Goal: Information Seeking & Learning: Find contact information

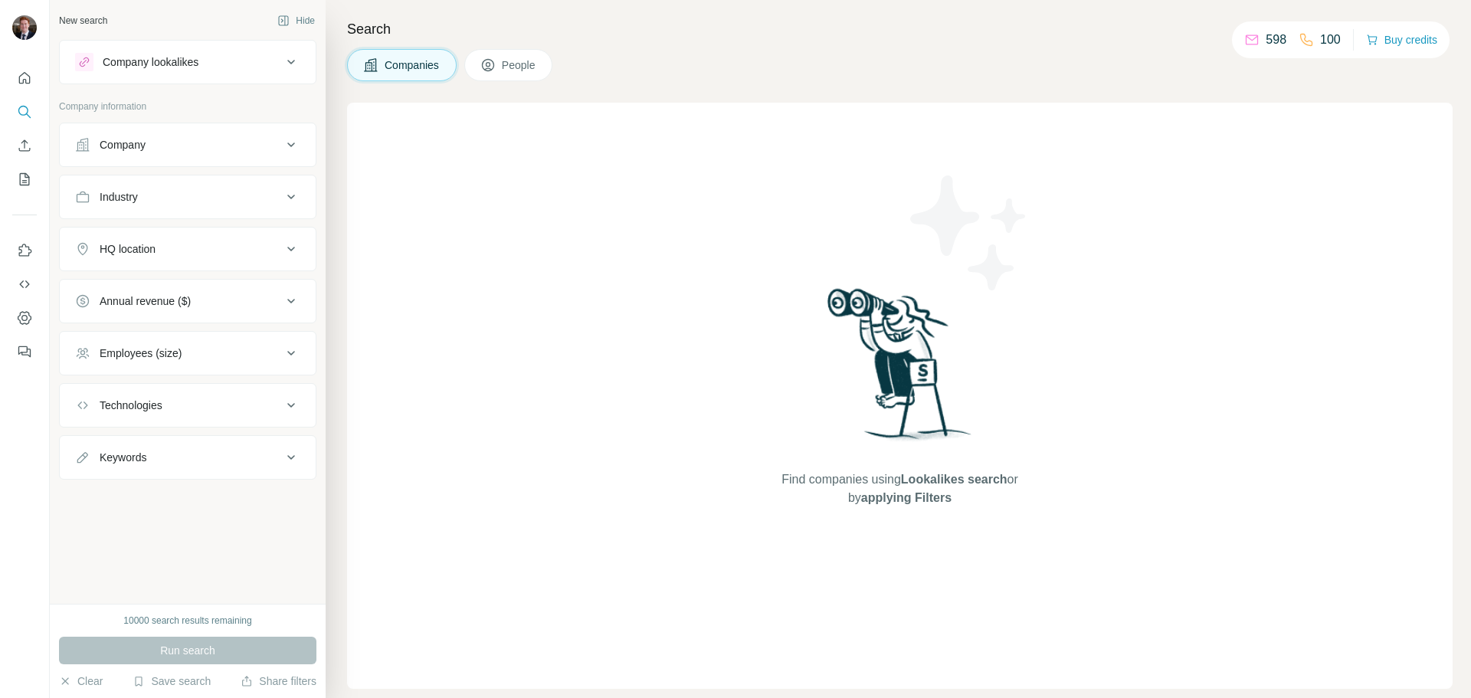
click at [153, 146] on div "Company" at bounding box center [178, 144] width 207 height 15
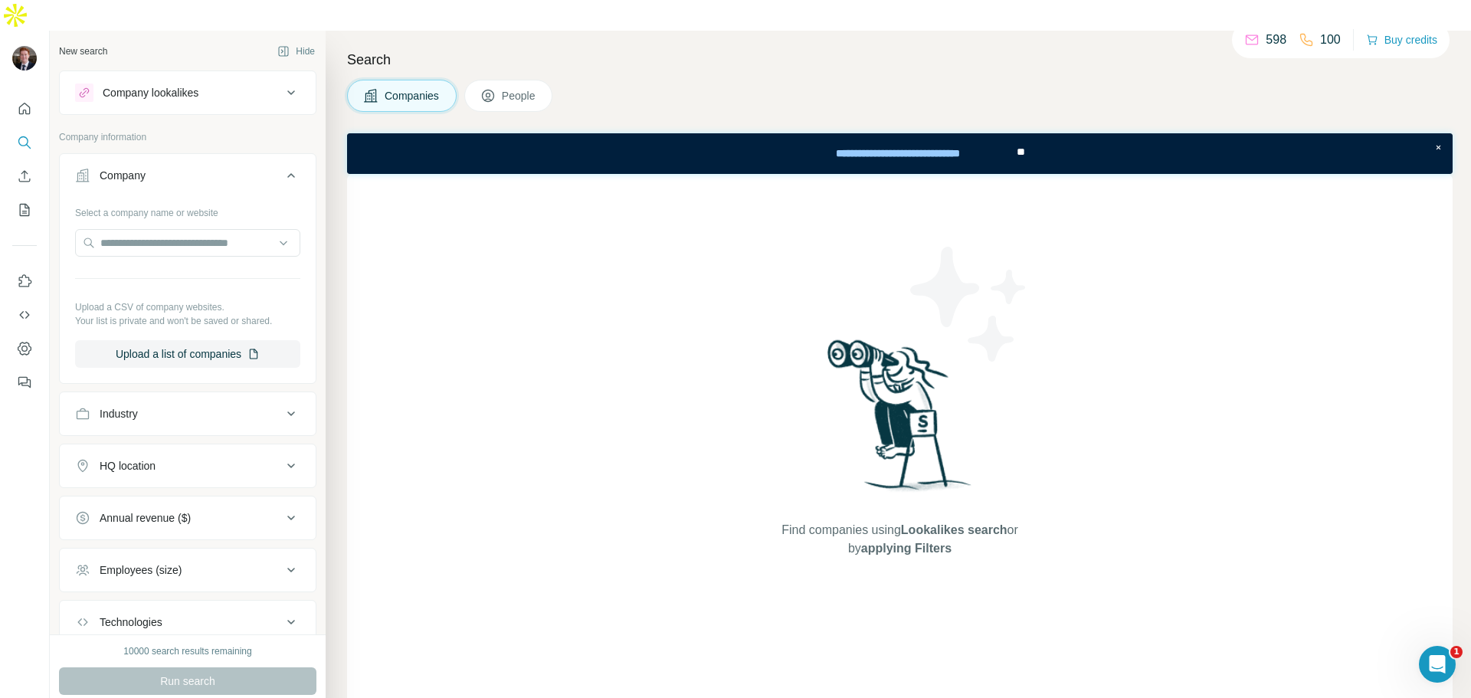
click at [143, 157] on button "Company" at bounding box center [188, 178] width 256 height 43
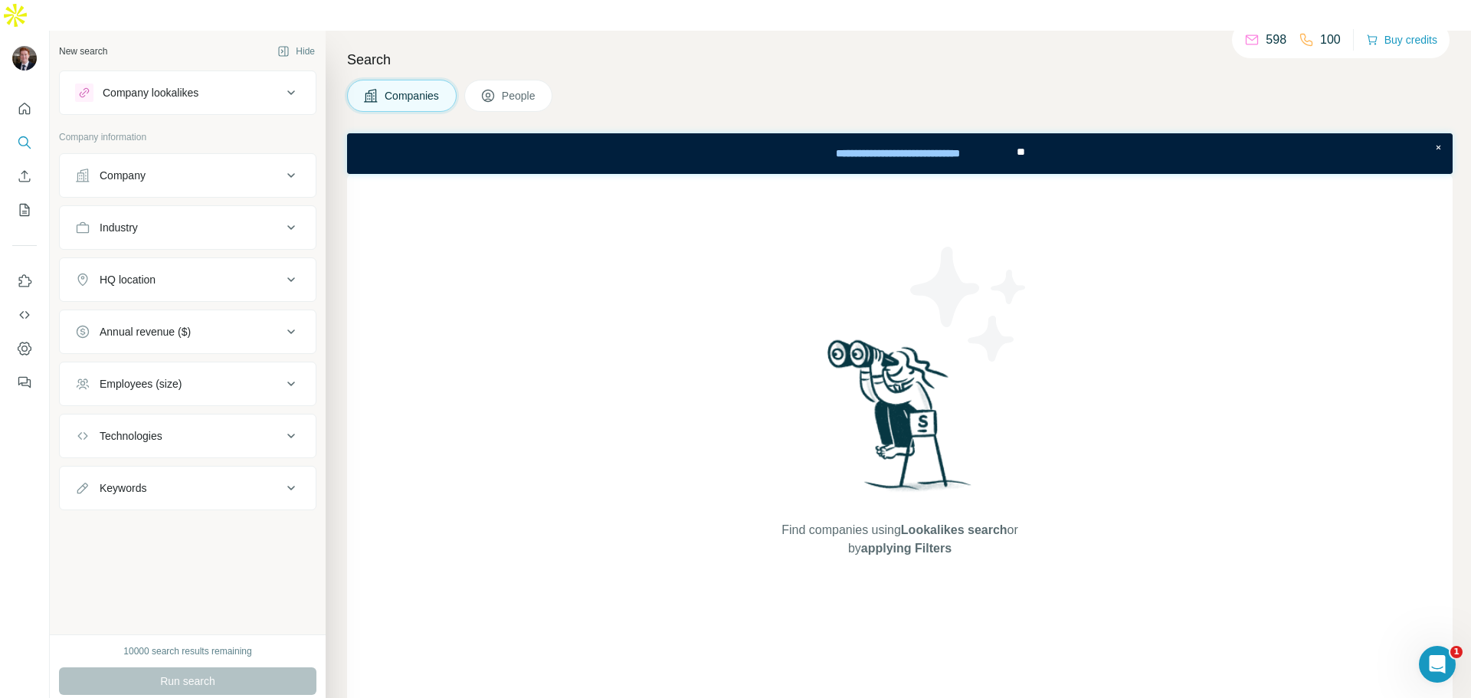
click at [181, 157] on button "Company" at bounding box center [188, 175] width 256 height 37
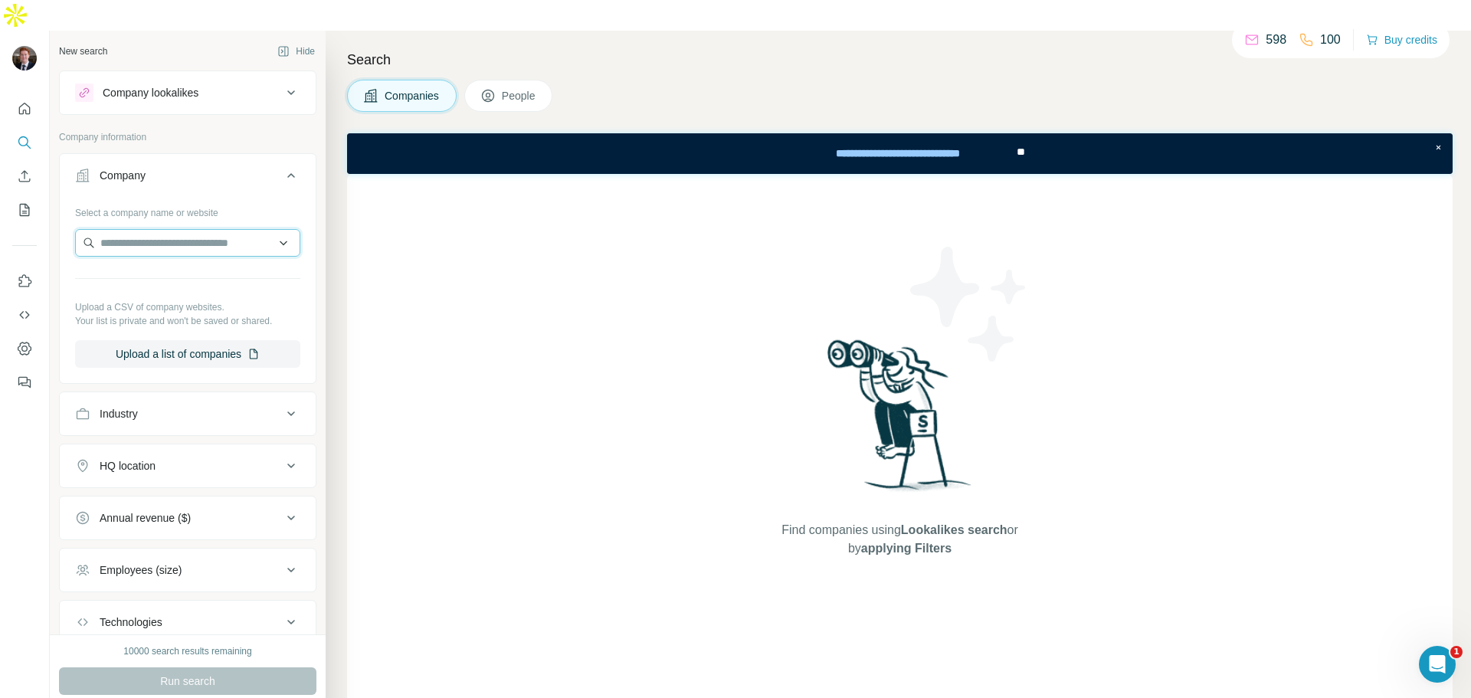
click at [170, 229] on input "text" at bounding box center [187, 243] width 225 height 28
paste input "**********"
type input "**********"
click at [199, 251] on div "Envien Group [DOMAIN_NAME]" at bounding box center [182, 253] width 206 height 41
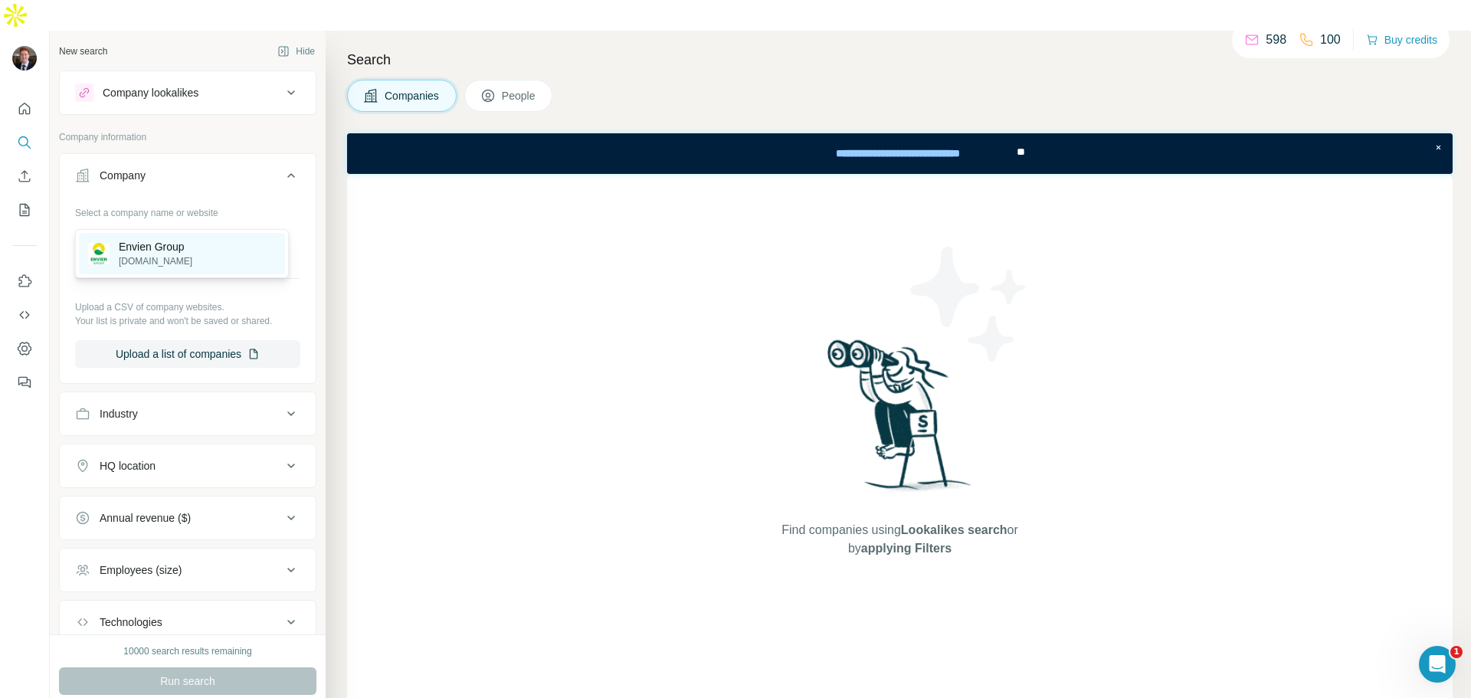
scroll to position [0, 0]
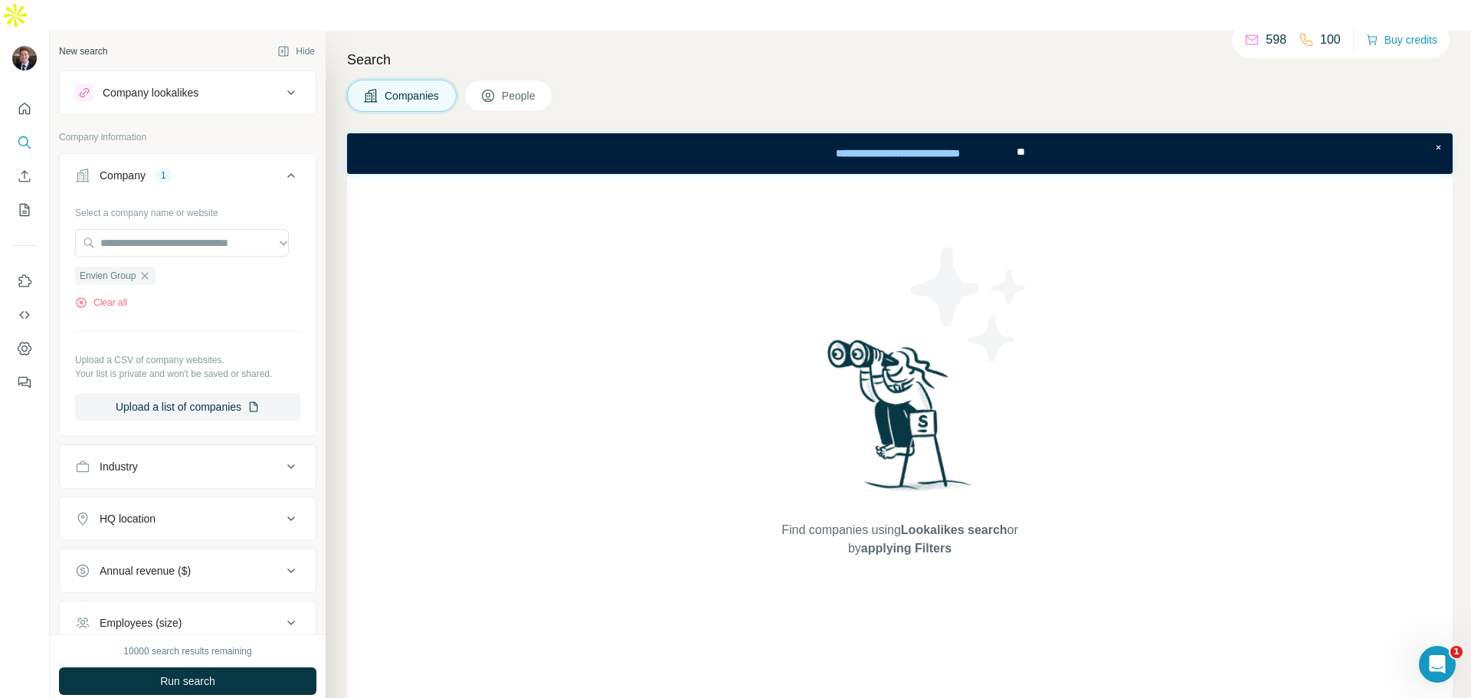
click at [508, 80] on button "People" at bounding box center [508, 96] width 89 height 32
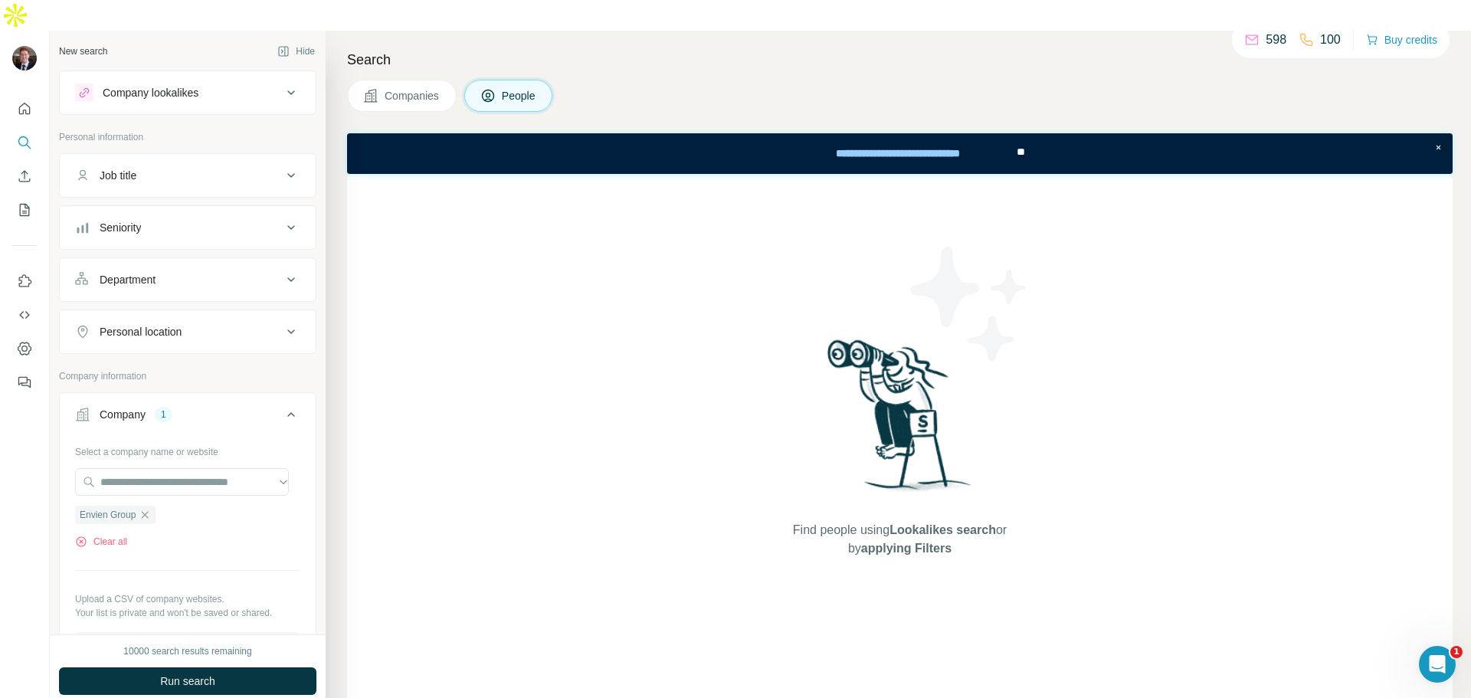
click at [240, 667] on button "Run search" at bounding box center [187, 681] width 257 height 28
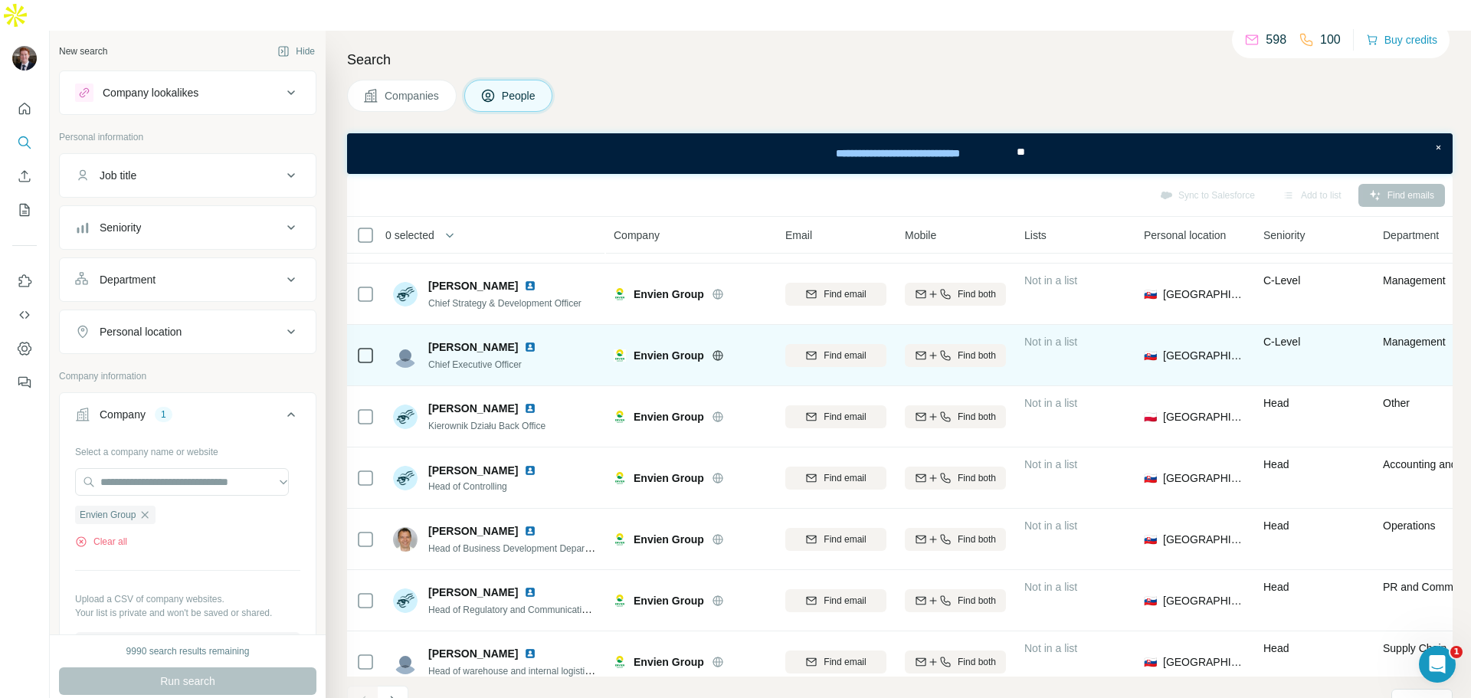
scroll to position [198, 0]
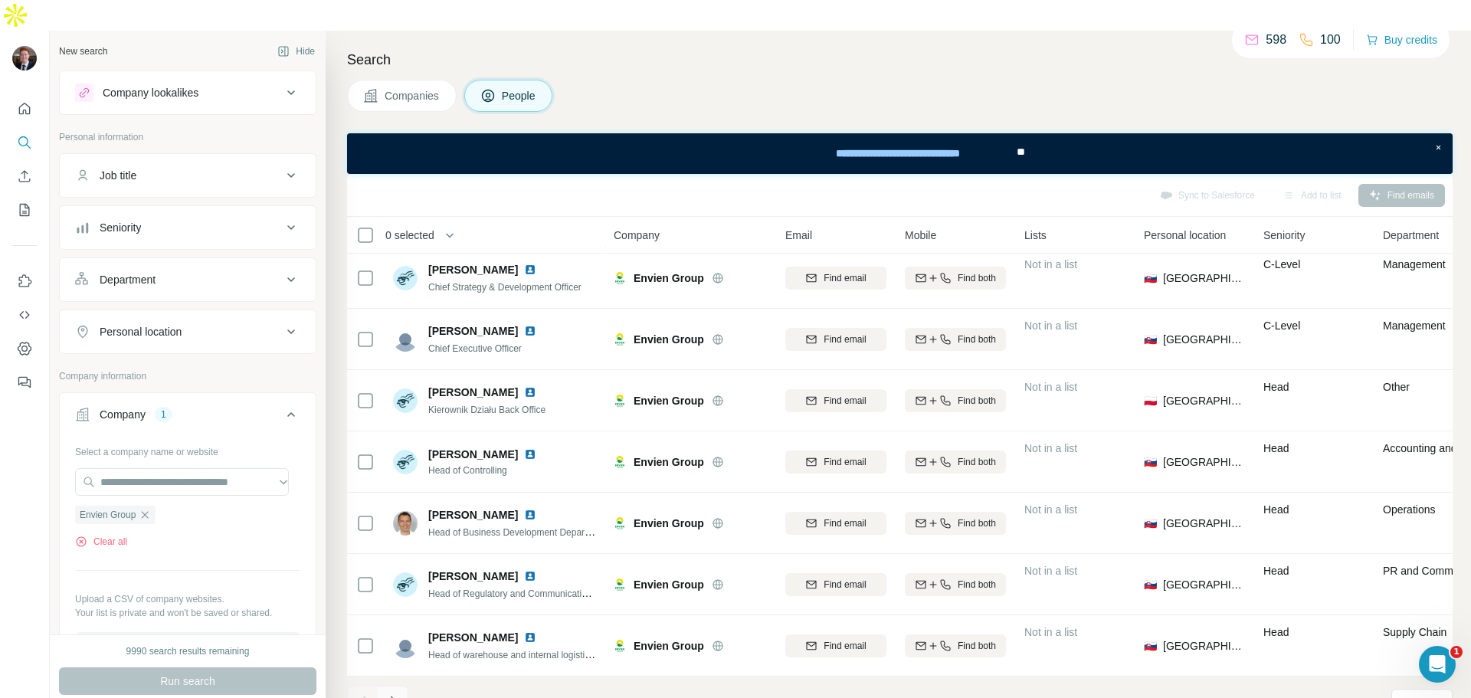
click at [401, 686] on button "Navigate to next page" at bounding box center [393, 701] width 31 height 31
click at [408, 686] on div "11 - 20 of 72 results" at bounding box center [436, 703] width 178 height 34
click at [405, 686] on button "Navigate to next page" at bounding box center [393, 701] width 31 height 31
click at [394, 694] on icon "Navigate to next page" at bounding box center [392, 701] width 15 height 15
click at [400, 694] on icon "Navigate to next page" at bounding box center [392, 701] width 15 height 15
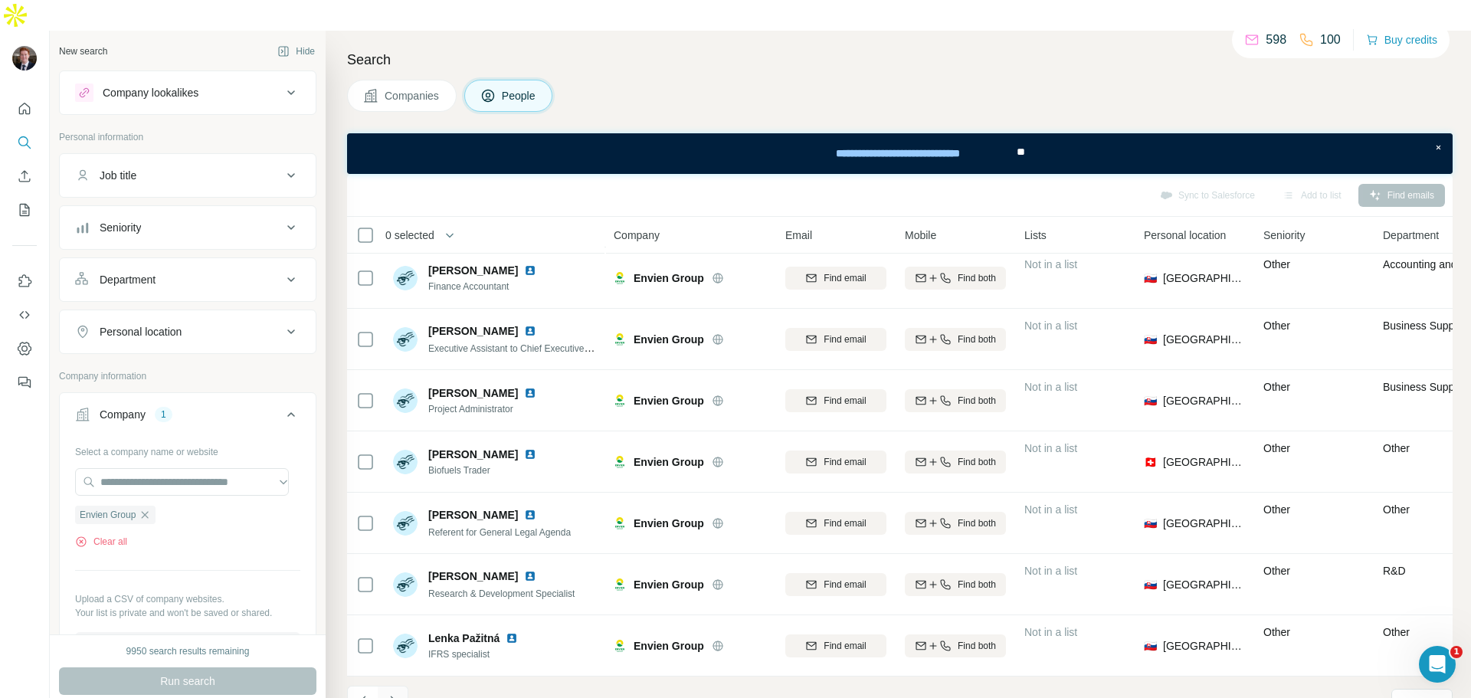
click at [395, 694] on icon "Navigate to next page" at bounding box center [392, 701] width 15 height 15
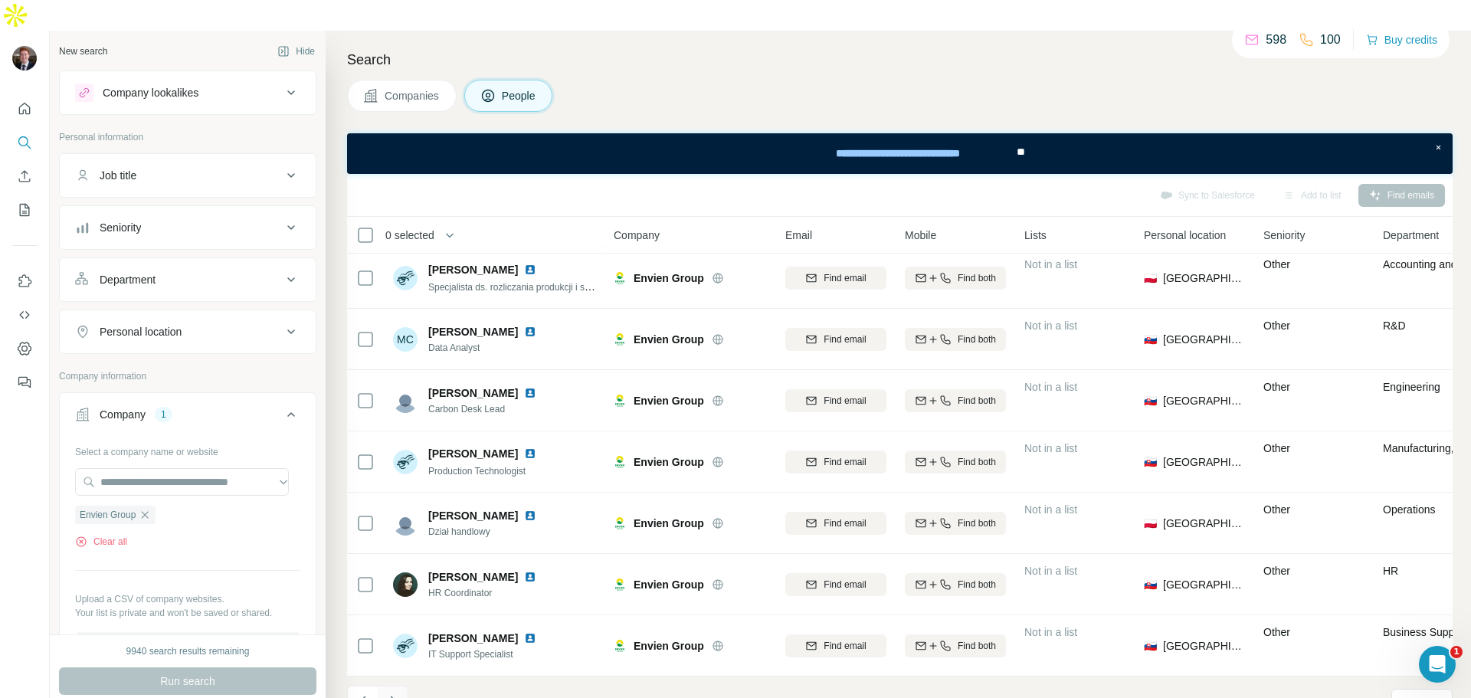
click at [401, 686] on button "Navigate to next page" at bounding box center [393, 701] width 31 height 31
click at [389, 694] on icon "Navigate to next page" at bounding box center [392, 701] width 15 height 15
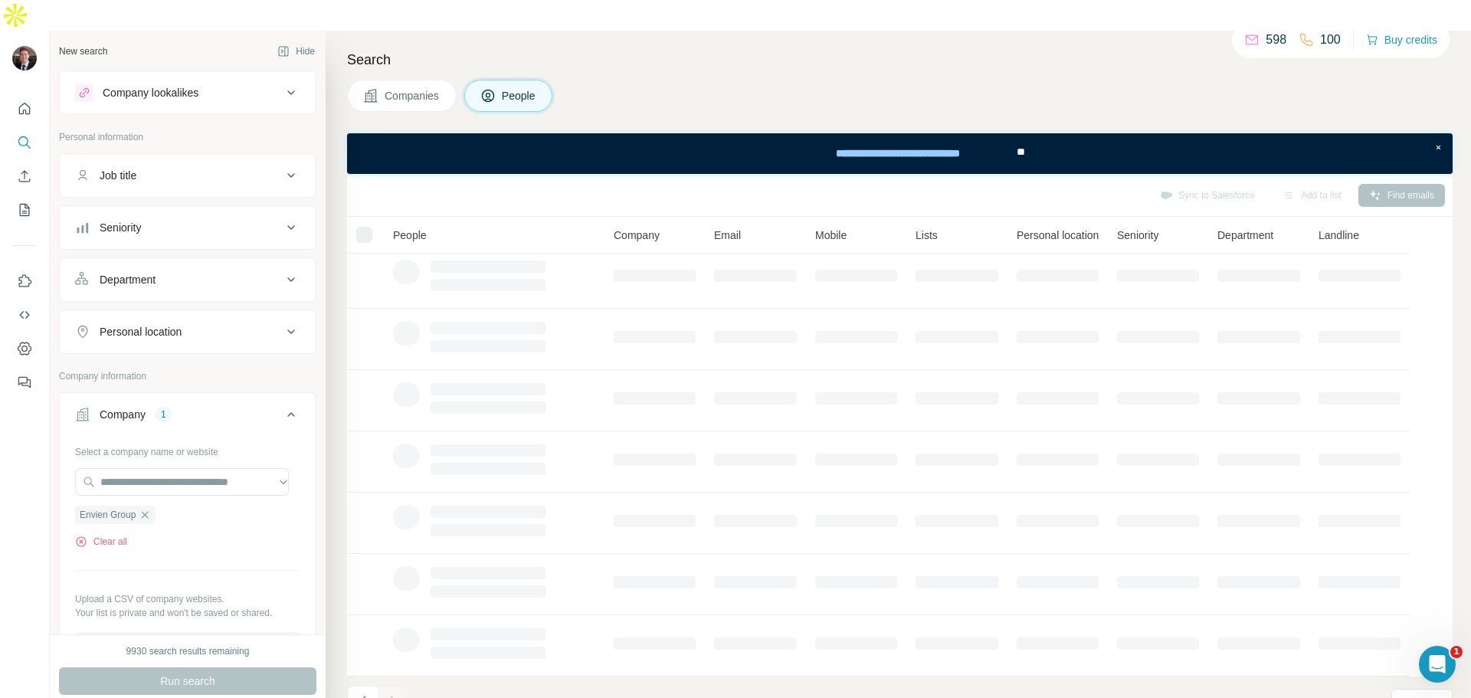
scroll to position [0, 0]
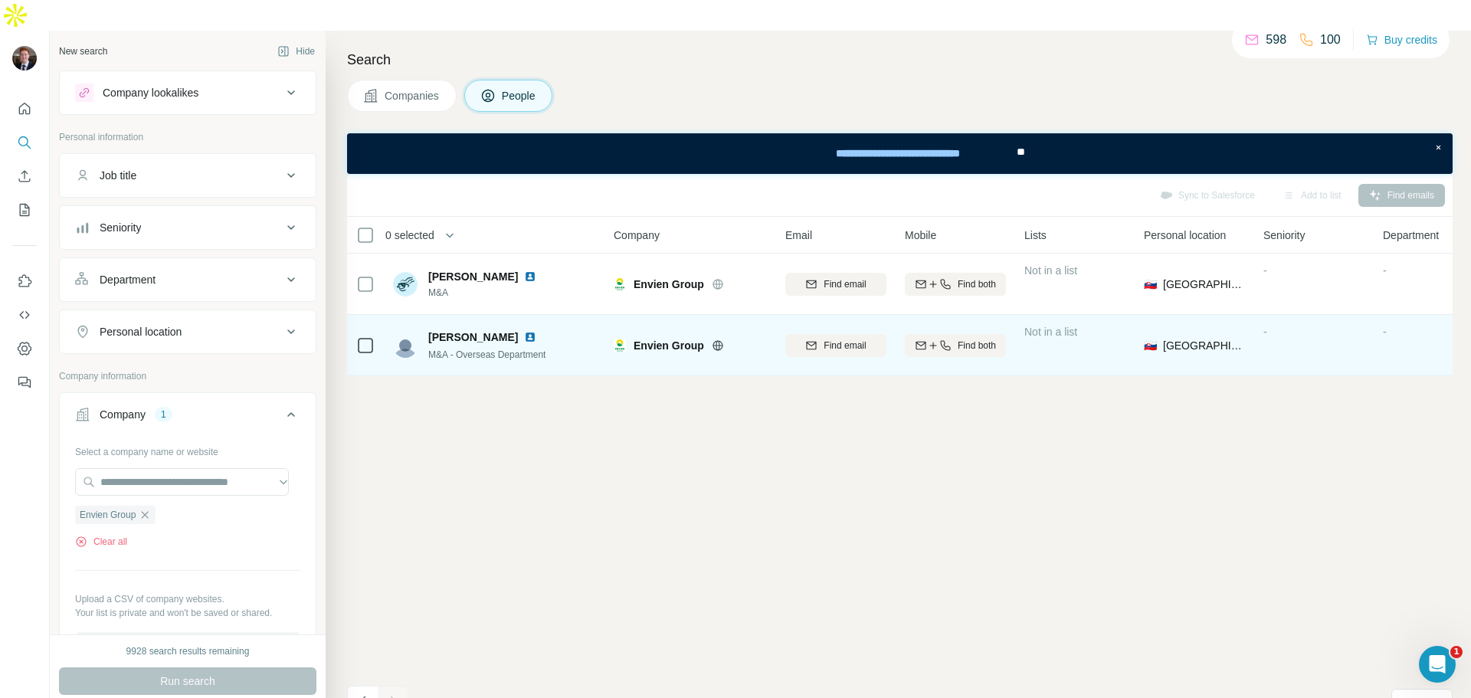
click at [524, 331] on img at bounding box center [530, 337] width 12 height 12
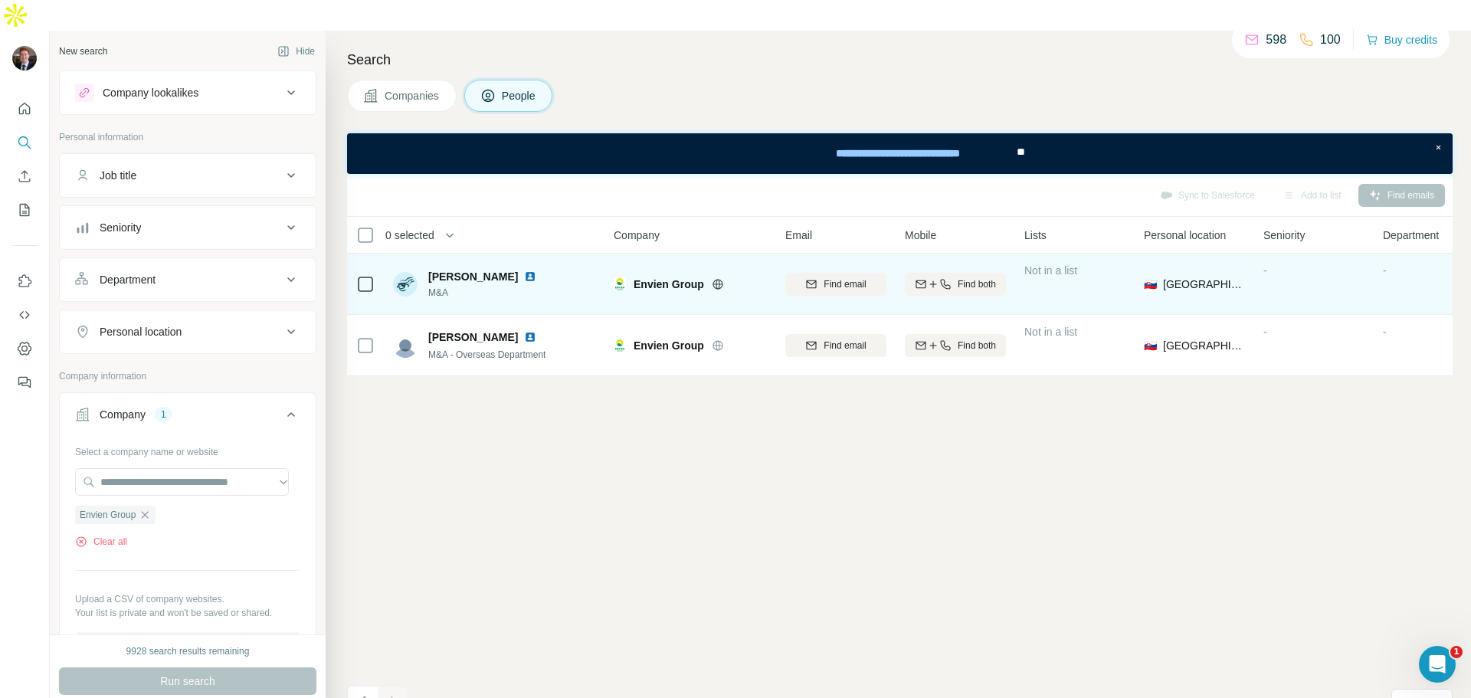
click at [855, 277] on span "Find email" at bounding box center [845, 284] width 42 height 14
click at [934, 278] on icon "button" at bounding box center [933, 284] width 12 height 12
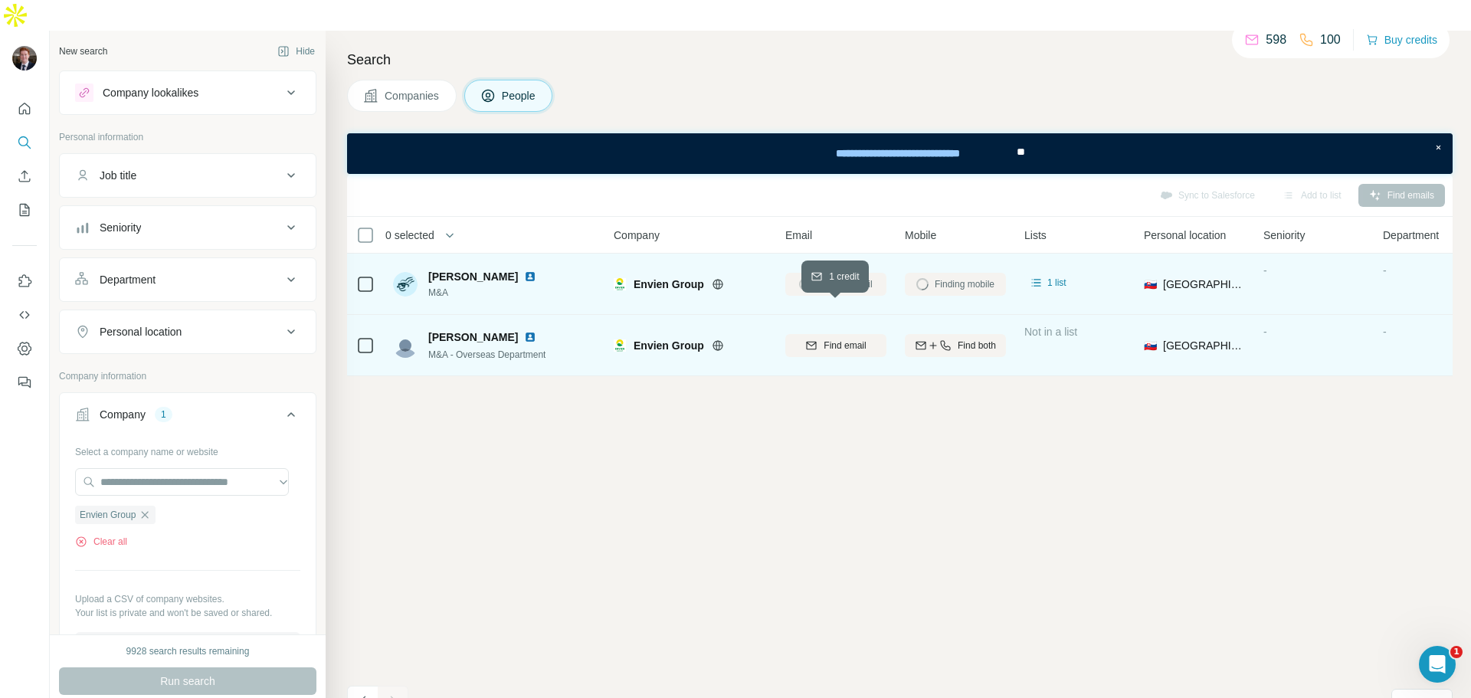
click at [875, 339] on div "Find email" at bounding box center [836, 346] width 101 height 14
click at [943, 340] on icon "button" at bounding box center [945, 345] width 10 height 10
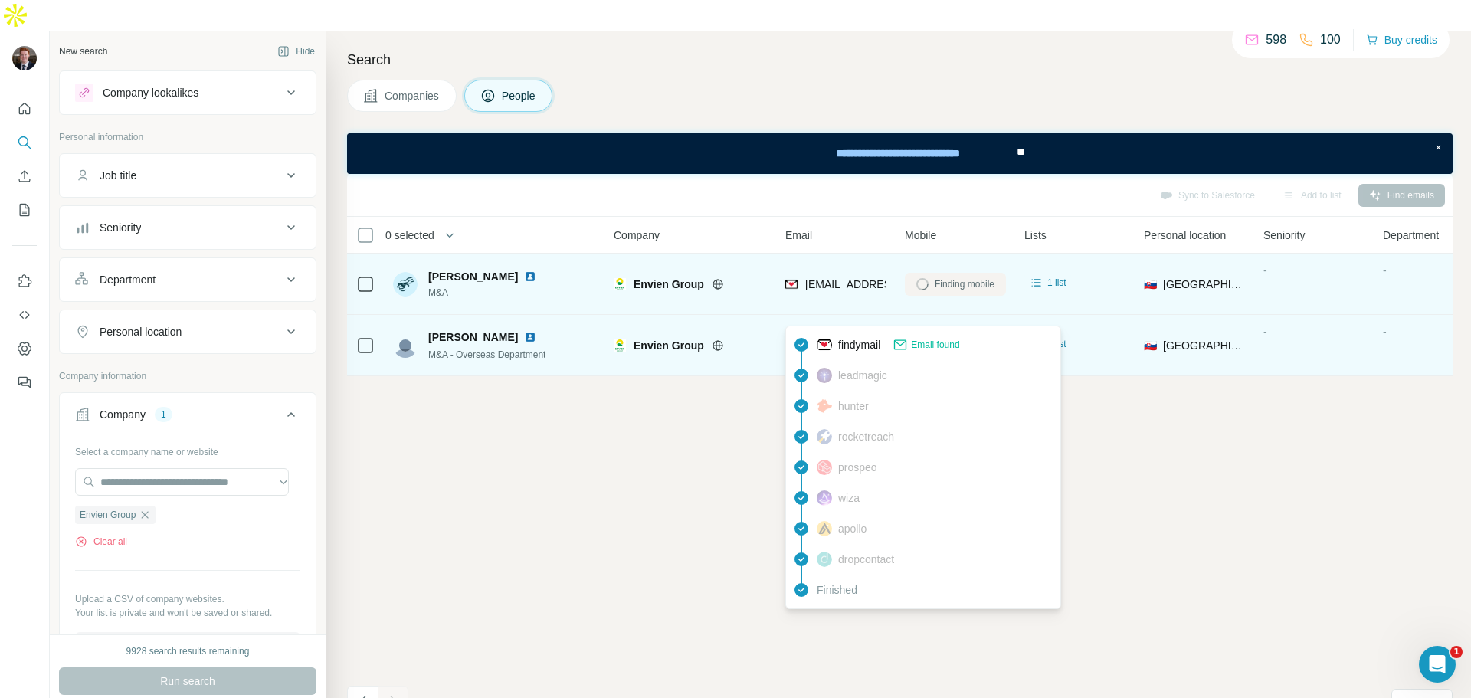
click at [830, 339] on span "[PERSON_NAME][EMAIL_ADDRESS][DOMAIN_NAME]" at bounding box center [940, 345] width 270 height 12
click at [788, 338] on img at bounding box center [792, 345] width 12 height 15
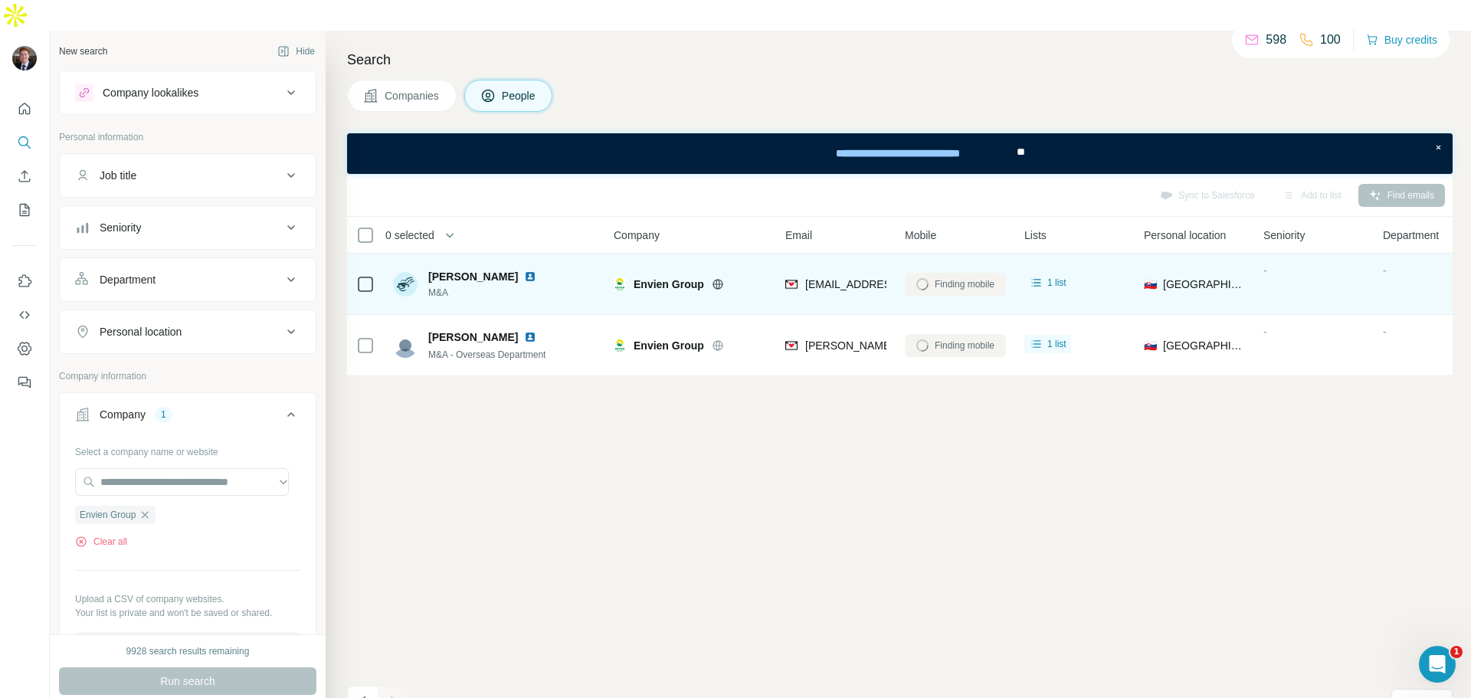
click at [827, 226] on div "Email" at bounding box center [836, 235] width 101 height 18
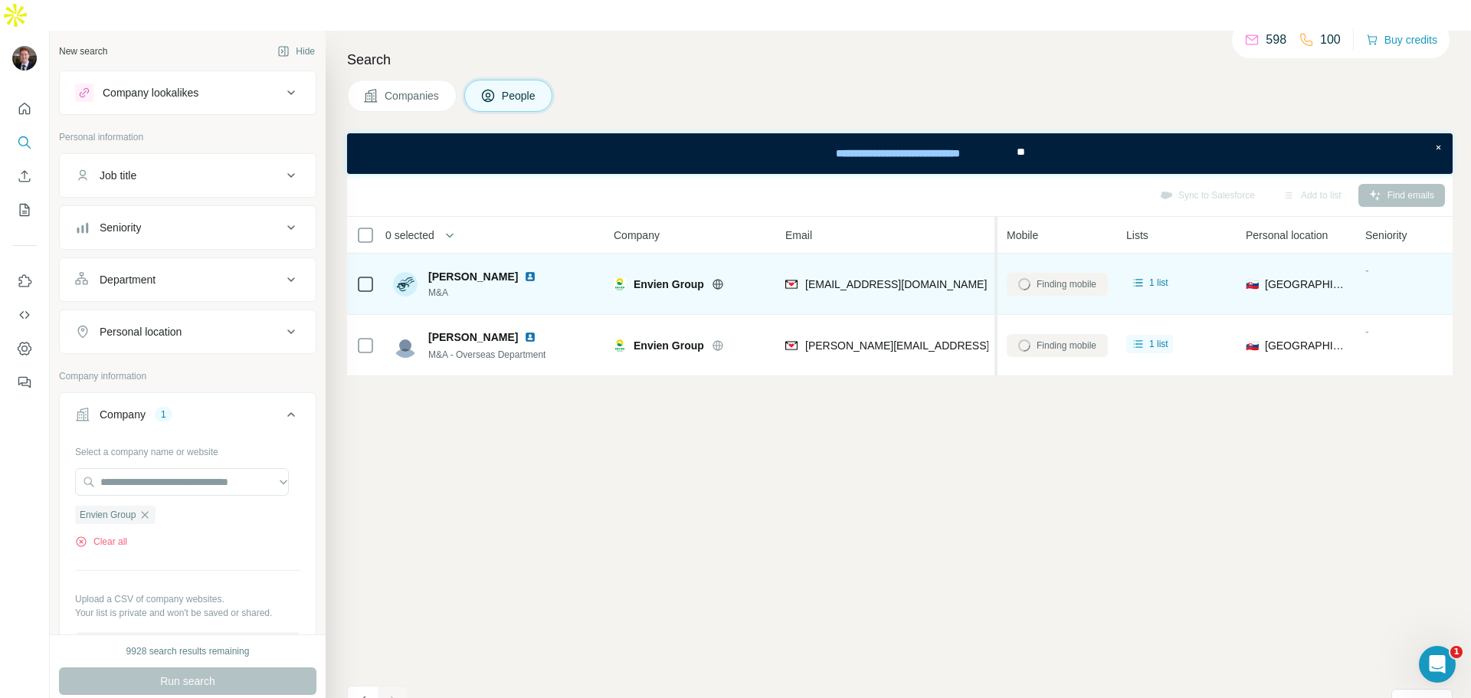
drag, startPoint x: 892, startPoint y: 208, endPoint x: 987, endPoint y: 215, distance: 95.3
click at [0, 0] on tr "0 selected People Company Email Mobile Lists Personal location Seniority Depart…" at bounding box center [0, 0] width 0 height 0
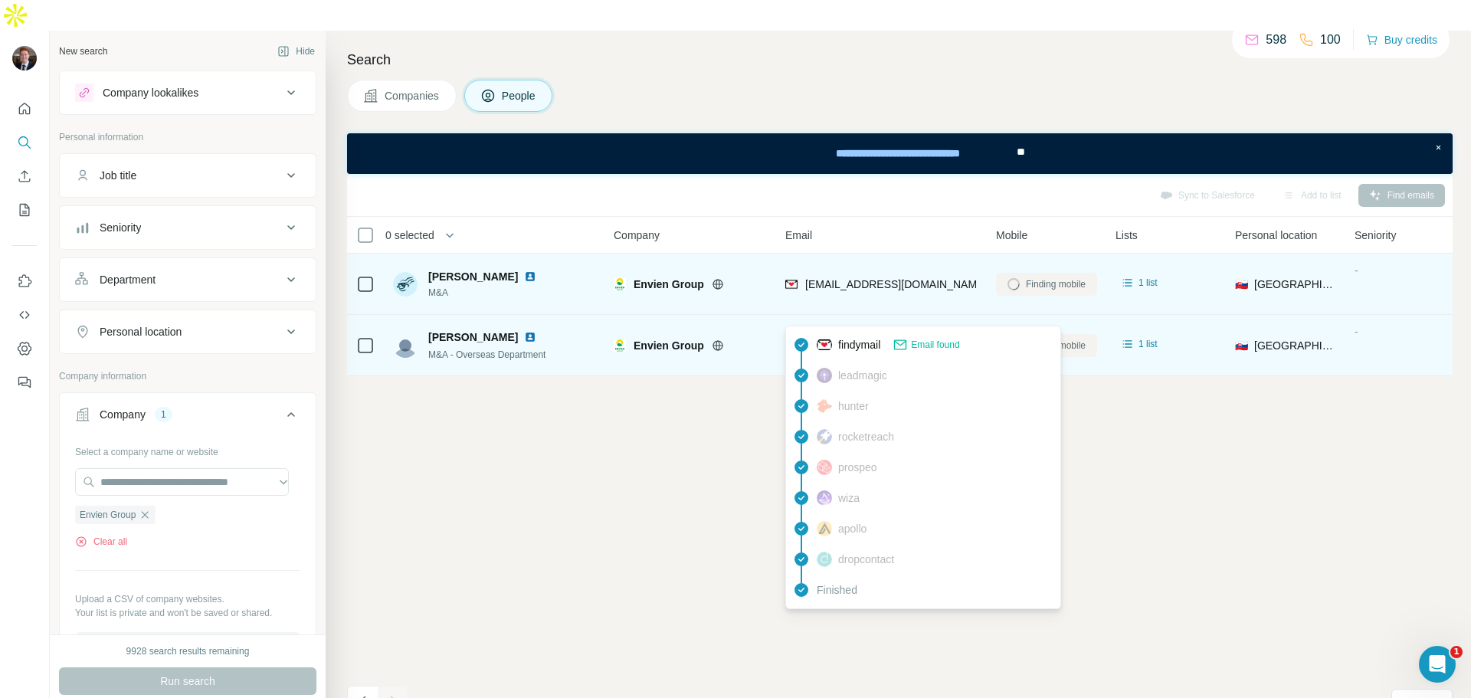
drag, startPoint x: 935, startPoint y: 320, endPoint x: 808, endPoint y: 314, distance: 127.4
click at [808, 324] on div "[PERSON_NAME][EMAIL_ADDRESS][DOMAIN_NAME]" at bounding box center [882, 345] width 192 height 42
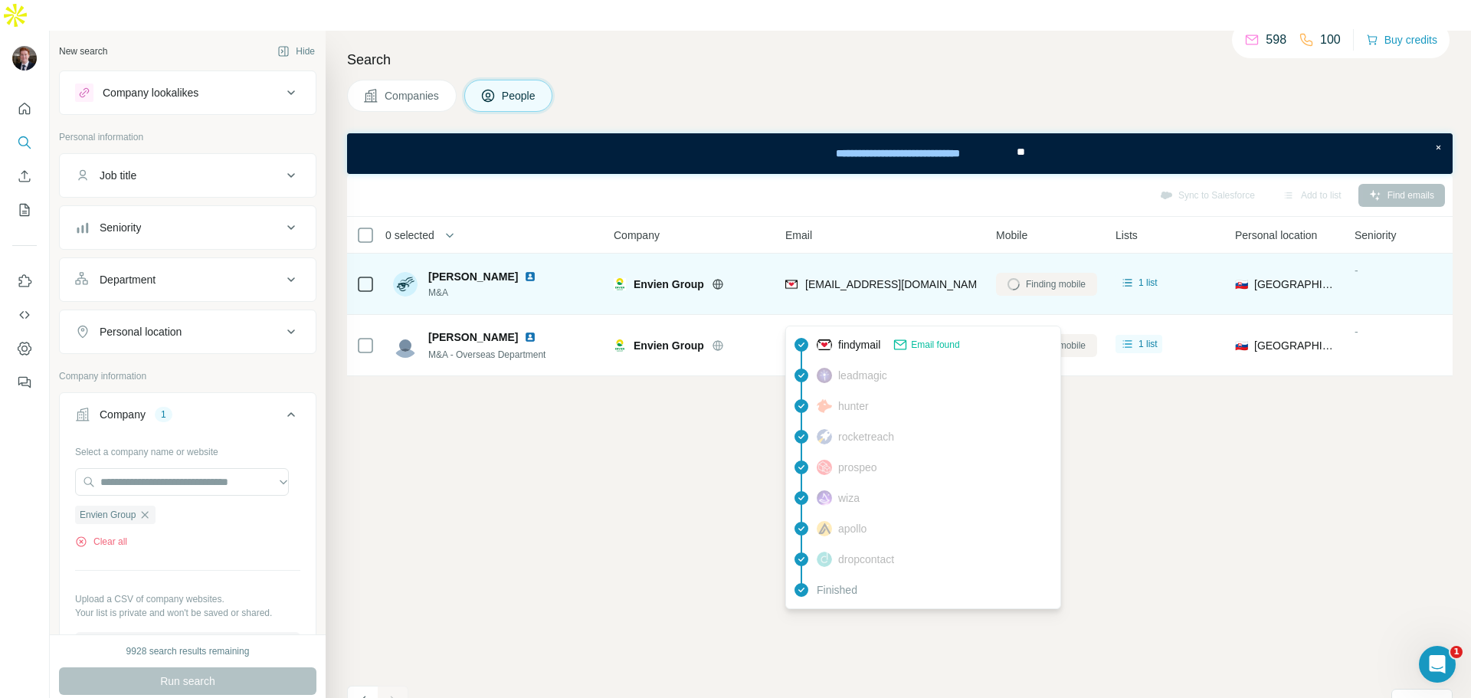
copy span "[PERSON_NAME][EMAIL_ADDRESS][DOMAIN_NAME]"
